Goal: Task Accomplishment & Management: Manage account settings

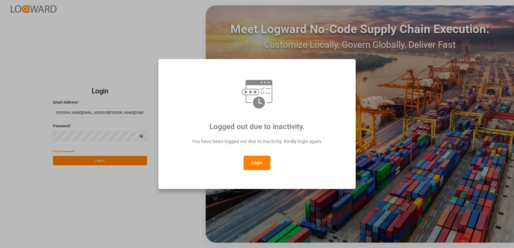
click at [260, 162] on button "Login" at bounding box center [256, 163] width 27 height 15
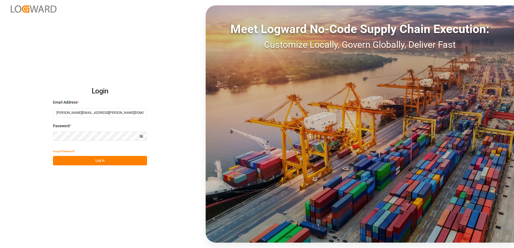
click at [107, 161] on button "Log In" at bounding box center [100, 160] width 94 height 9
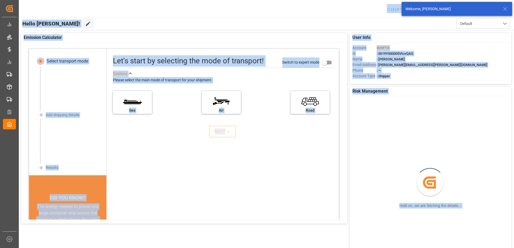
click at [14, 166] on div "Created by potrace 1.15, written by [PERSON_NAME] [DATE]-[DATE] Created by potr…" at bounding box center [257, 124] width 514 height 248
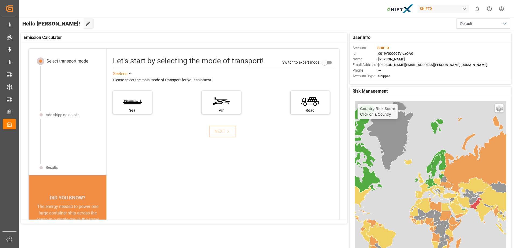
click at [149, 185] on div "Let's start by selecting the mode of transport! Switch to expert mode See less …" at bounding box center [222, 159] width 232 height 211
